Goal: Information Seeking & Learning: Learn about a topic

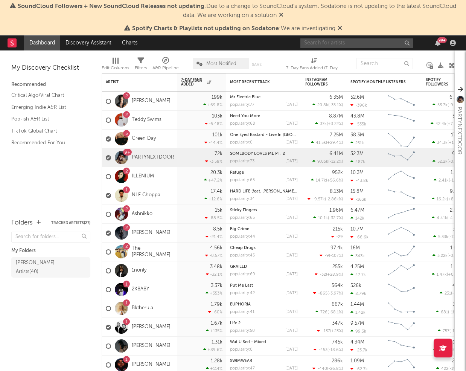
click at [321, 41] on input "text" at bounding box center [357, 42] width 113 height 9
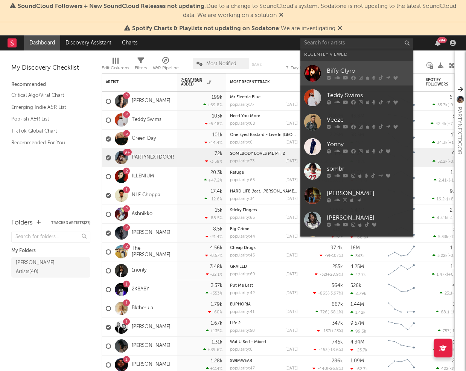
click at [322, 74] on link "Biffy Clyro" at bounding box center [357, 73] width 113 height 24
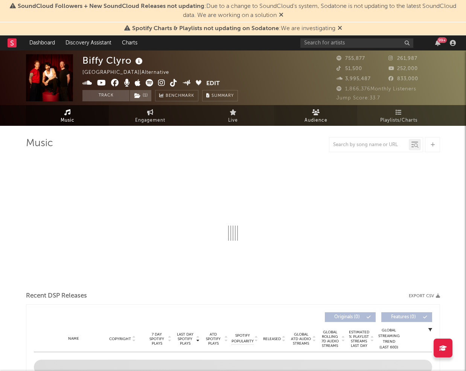
click at [320, 110] on link "Audience" at bounding box center [316, 115] width 83 height 21
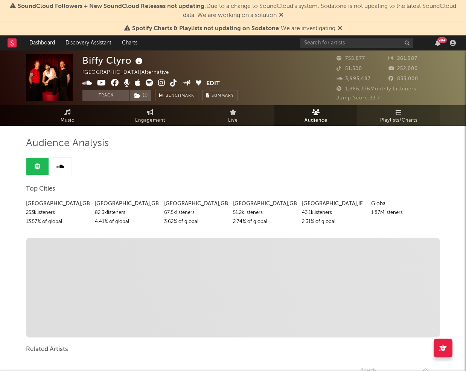
click at [397, 119] on span "Playlists/Charts" at bounding box center [398, 120] width 37 height 9
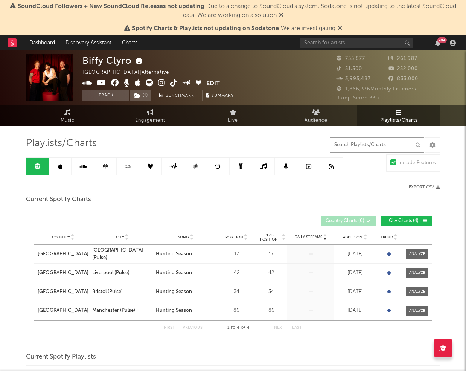
click at [401, 148] on input "text" at bounding box center [377, 144] width 94 height 15
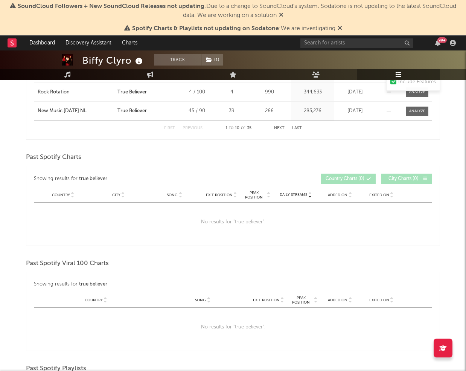
scroll to position [244, 0]
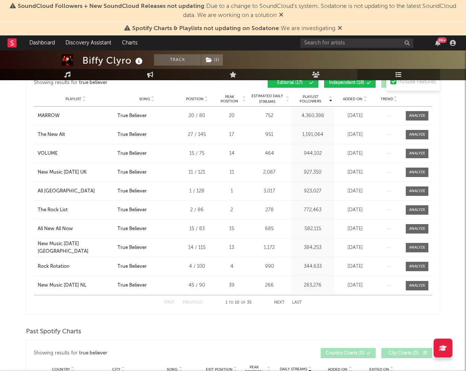
click at [281, 301] on button "Next" at bounding box center [279, 303] width 11 height 4
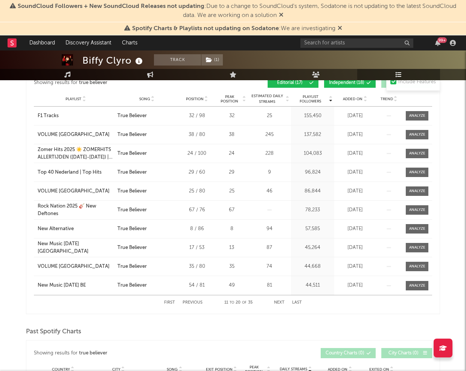
type input "true believer"
click at [279, 299] on div "First Previous 11 to 20 of 35 Next Last" at bounding box center [233, 302] width 138 height 15
click at [279, 301] on button "Next" at bounding box center [279, 303] width 11 height 4
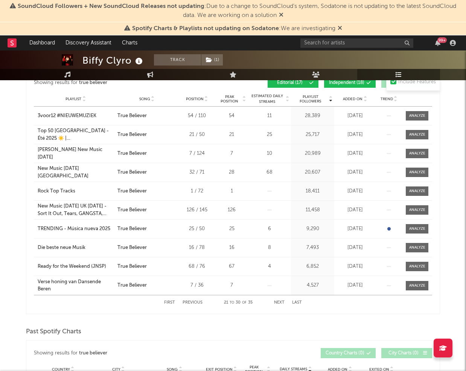
click at [279, 301] on button "Next" at bounding box center [279, 303] width 11 height 4
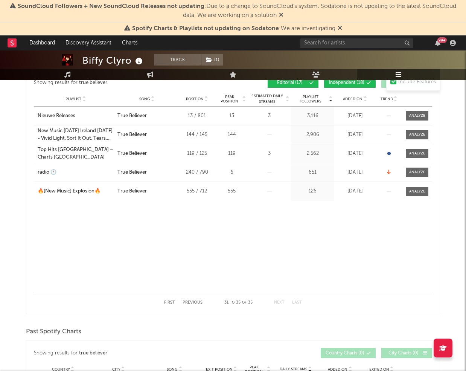
click at [171, 301] on button "First" at bounding box center [169, 303] width 11 height 4
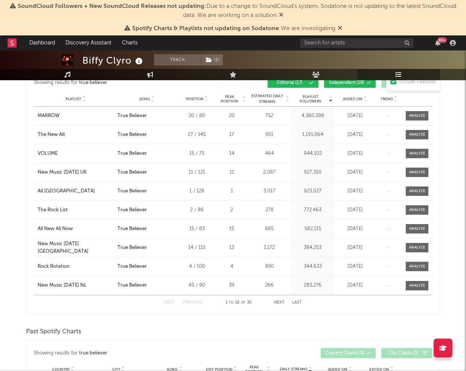
click at [415, 109] on div "Playlist MARROW City Song True Believer Position 20 / 80 Peak Position 20 Estim…" at bounding box center [233, 116] width 399 height 18
click at [415, 111] on span at bounding box center [417, 115] width 23 height 9
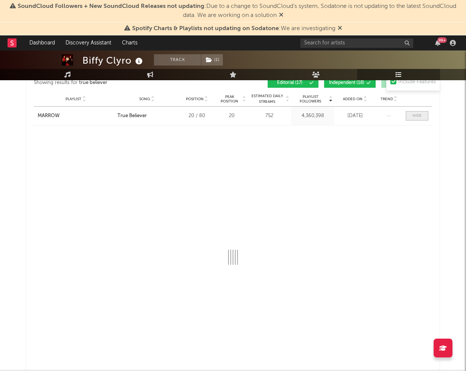
select select "1w"
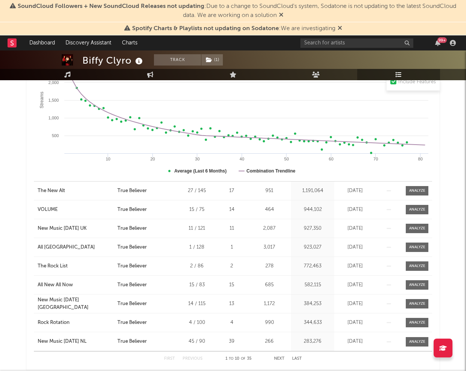
scroll to position [492, 0]
